Goal: Find specific page/section: Find specific page/section

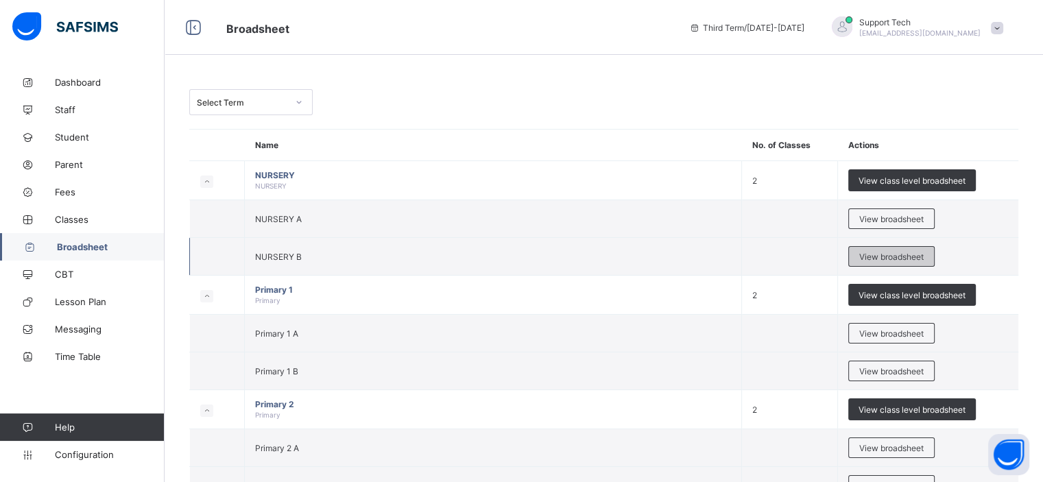
click at [874, 254] on span "View broadsheet" at bounding box center [891, 257] width 64 height 10
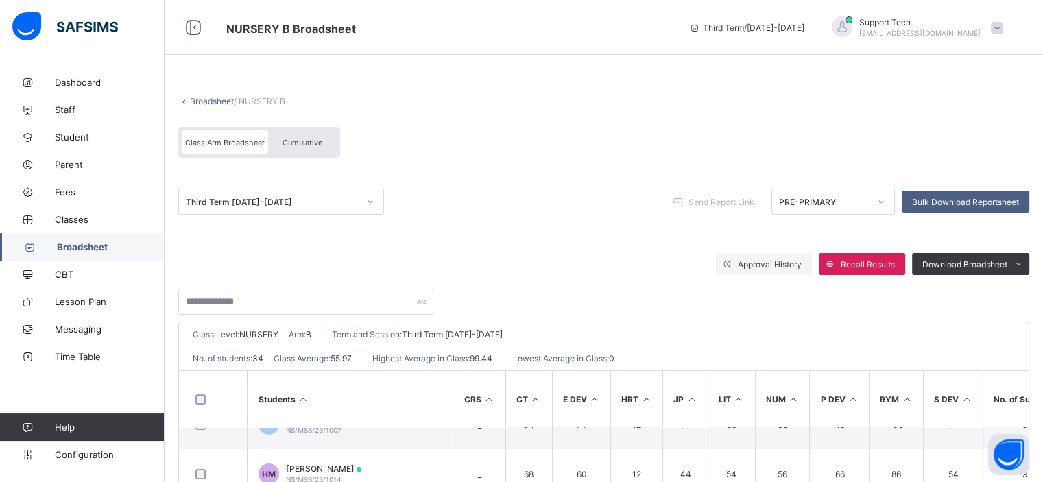
click at [217, 103] on link "Broadsheet" at bounding box center [212, 101] width 44 height 10
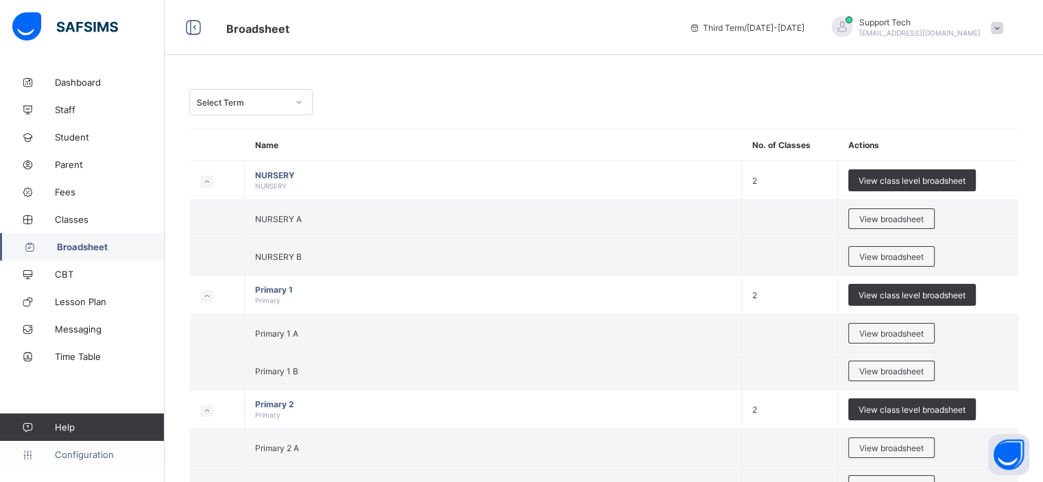
click at [88, 456] on span "Configuration" at bounding box center [109, 454] width 109 height 11
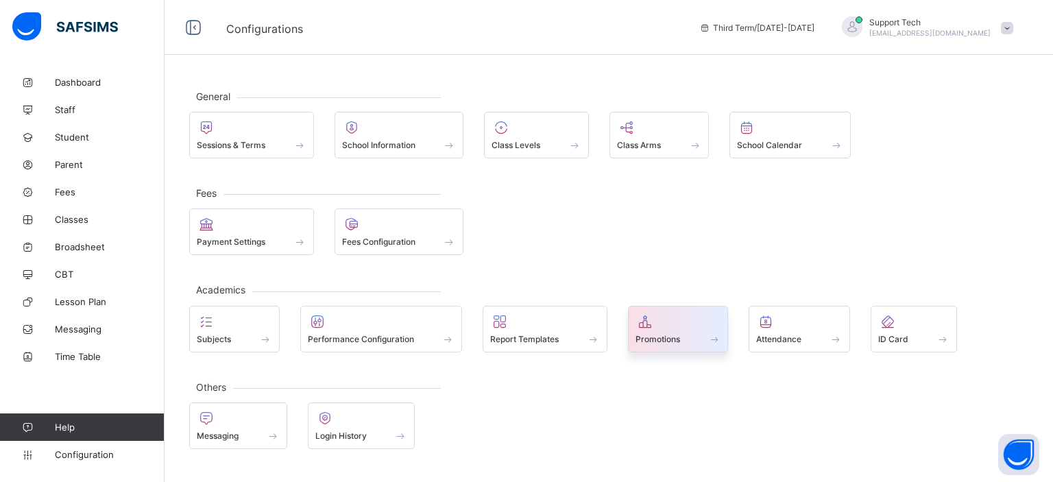
click at [661, 334] on span "Promotions" at bounding box center [658, 339] width 45 height 10
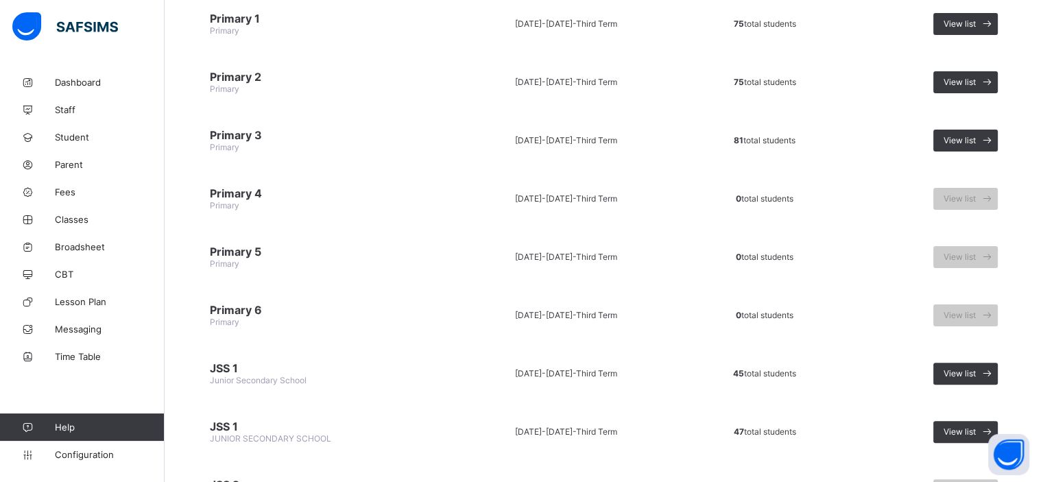
scroll to position [293, 0]
click at [77, 222] on span "Classes" at bounding box center [110, 219] width 110 height 11
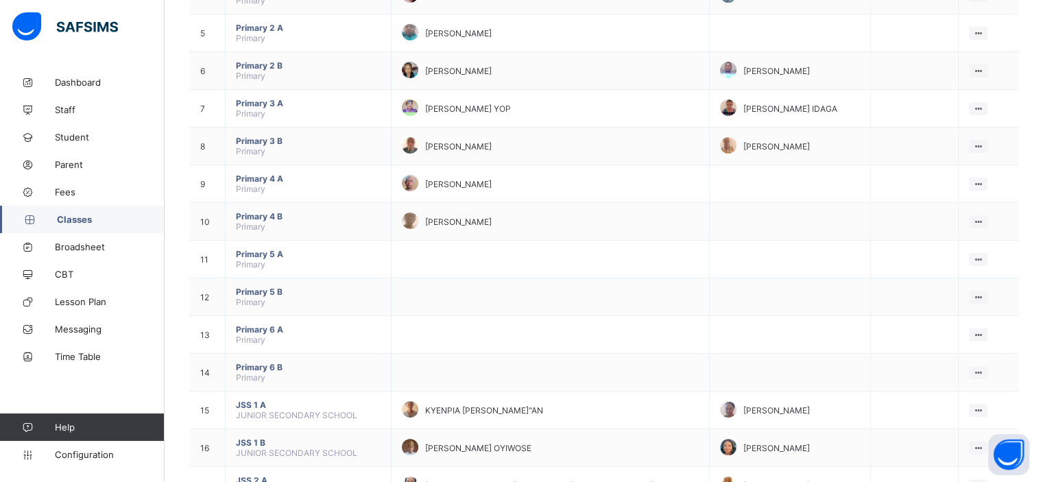
scroll to position [298, 0]
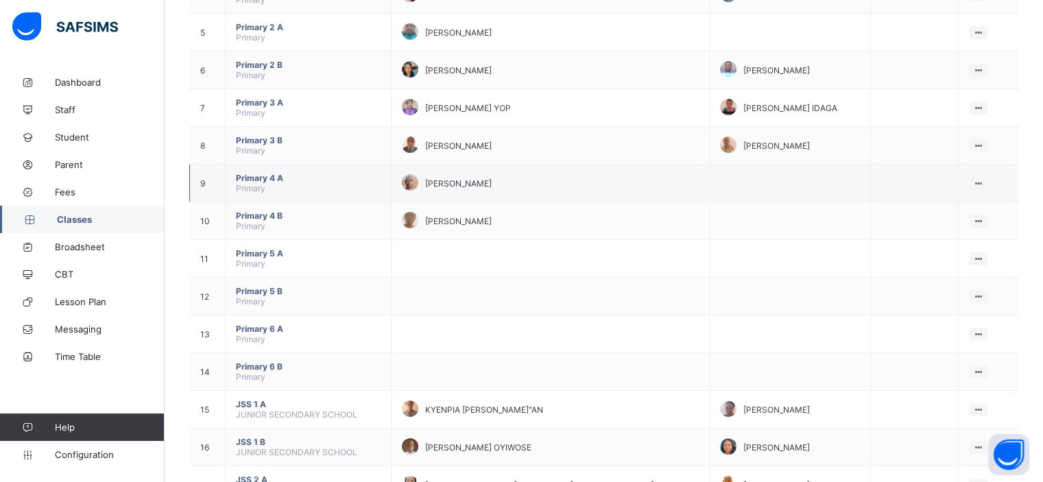
click at [259, 176] on span "Primary 4 A" at bounding box center [308, 178] width 145 height 10
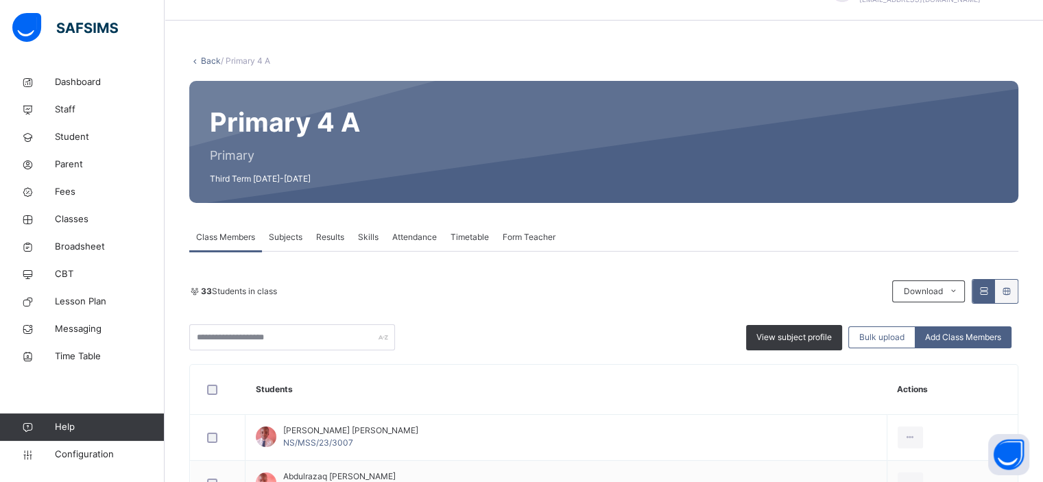
scroll to position [58, 0]
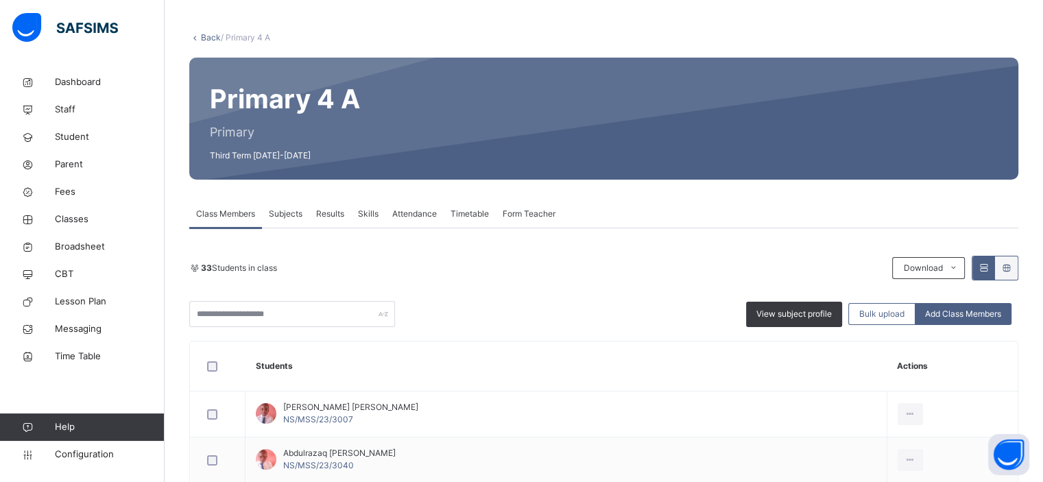
click at [290, 218] on span "Subjects" at bounding box center [286, 214] width 34 height 12
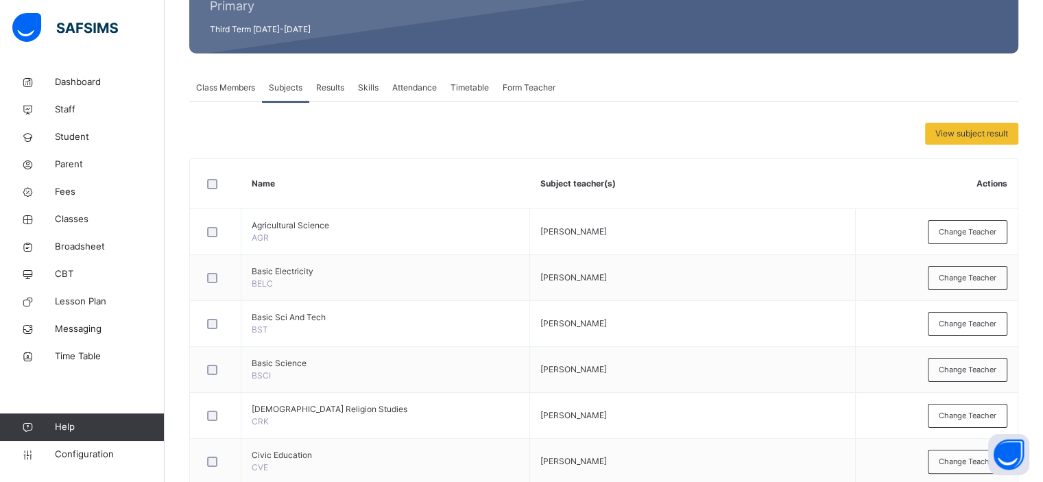
scroll to position [184, 0]
click at [93, 453] on span "Configuration" at bounding box center [109, 455] width 109 height 14
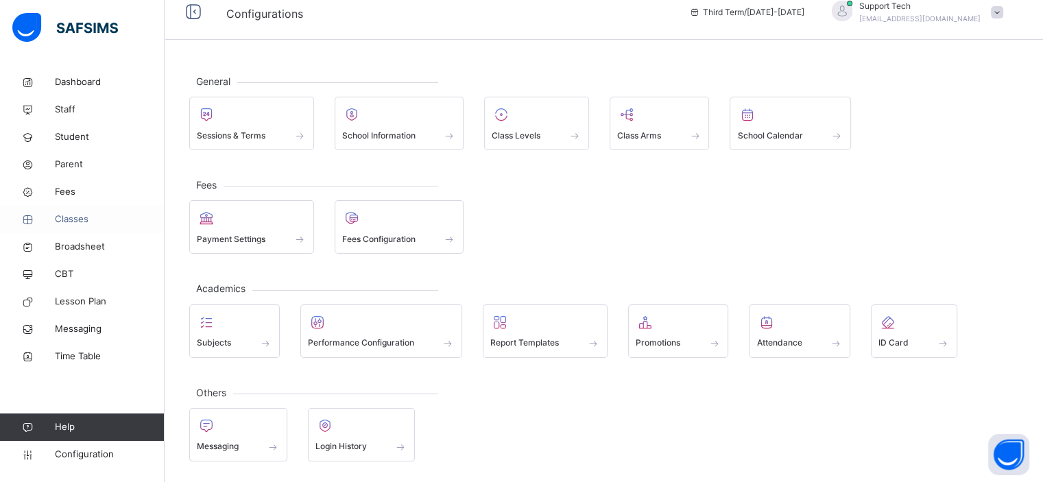
scroll to position [12, 0]
click at [77, 225] on span "Classes" at bounding box center [110, 220] width 110 height 14
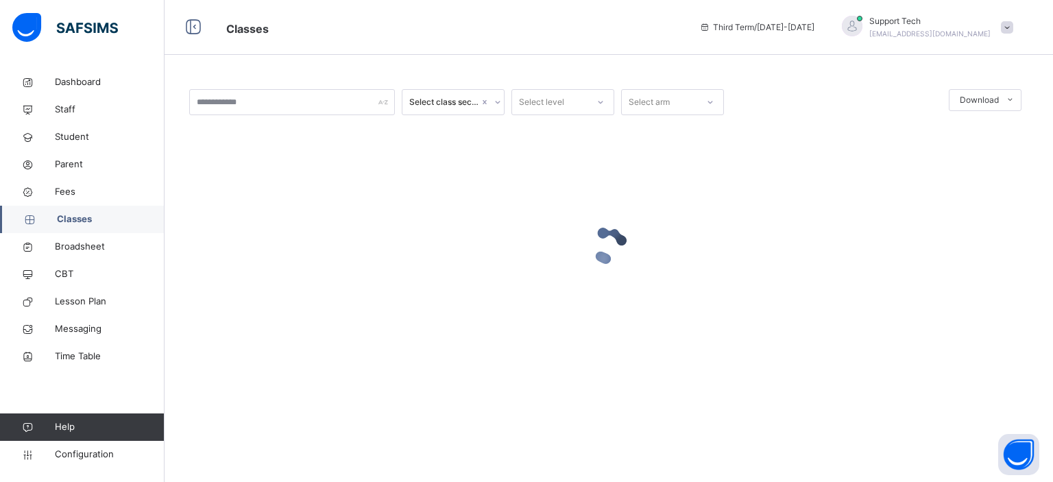
click at [257, 213] on div at bounding box center [608, 245] width 839 height 261
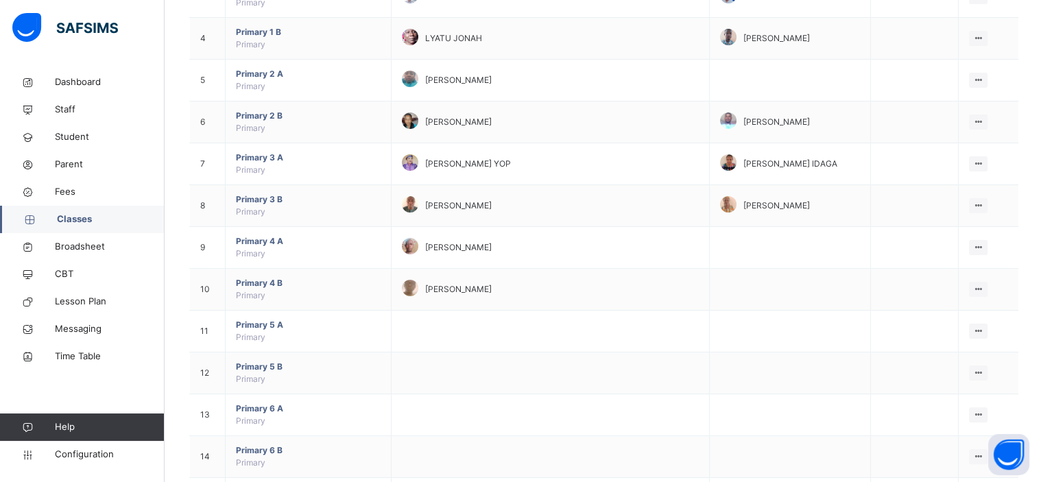
scroll to position [274, 0]
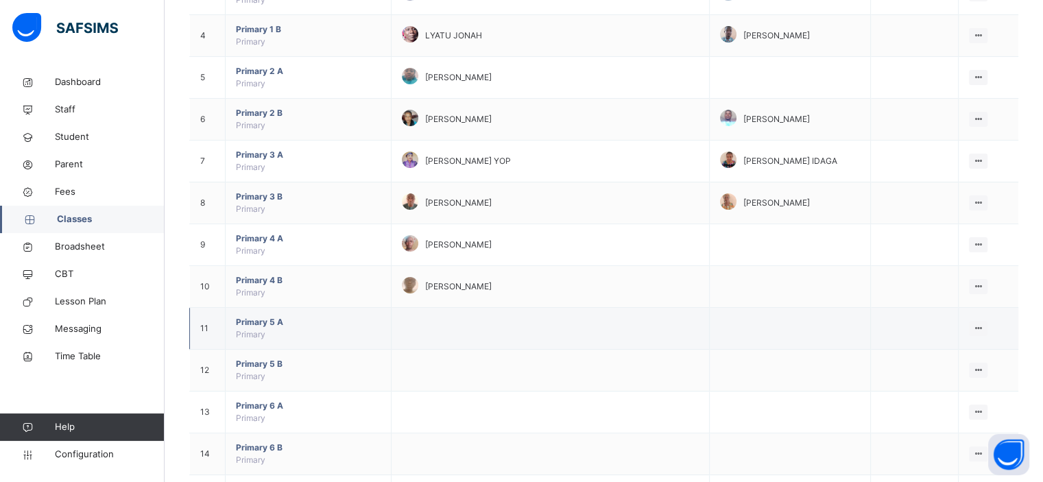
click at [256, 318] on span "Primary 5 A" at bounding box center [308, 322] width 145 height 12
